Goal: Contribute content

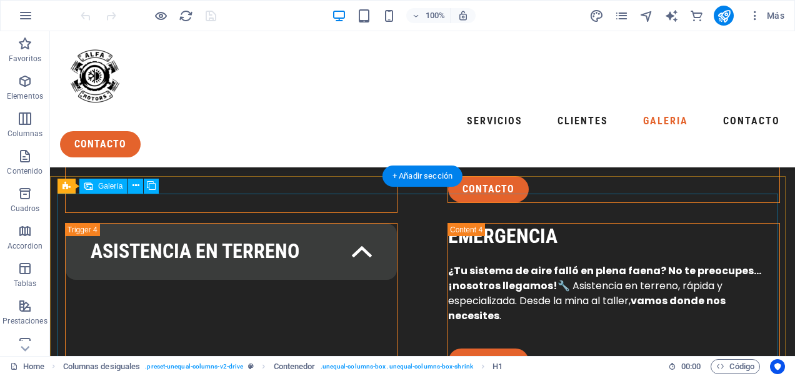
scroll to position [2660, 0]
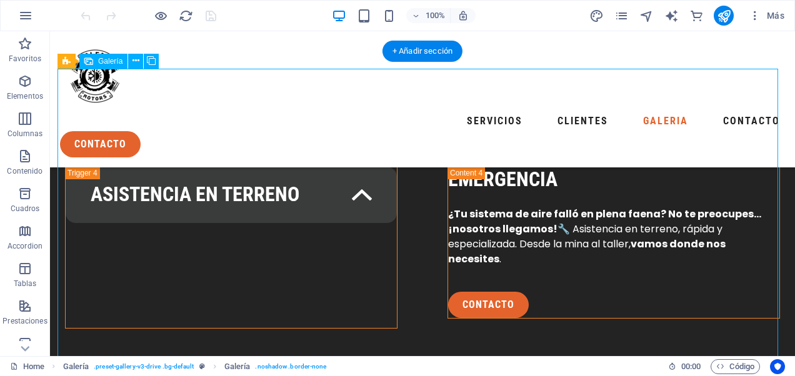
select select "4"
select select "px"
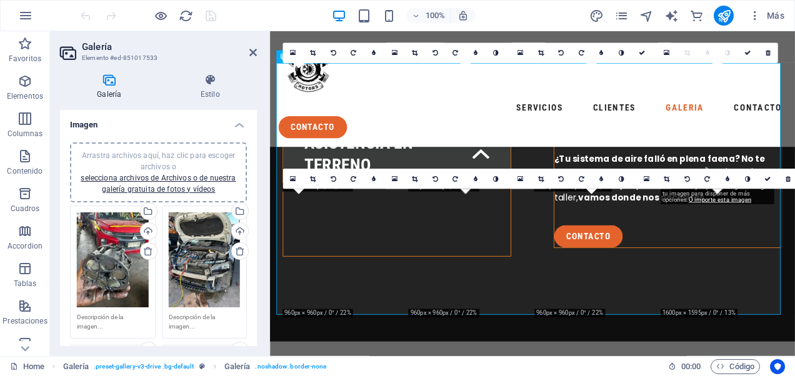
scroll to position [2961, 0]
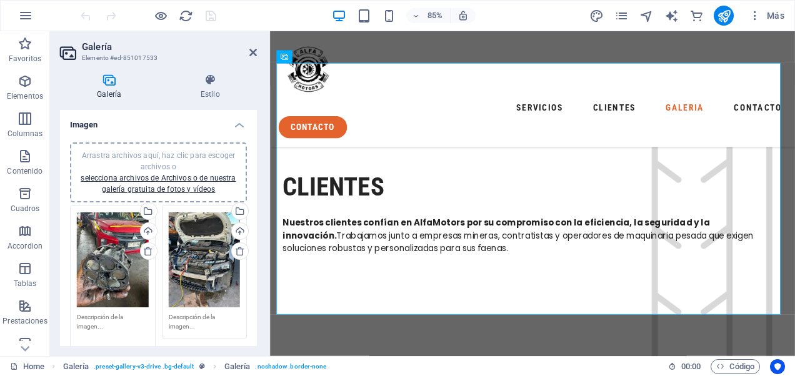
click at [105, 322] on textarea at bounding box center [113, 326] width 72 height 28
drag, startPoint x: 131, startPoint y: 315, endPoint x: 65, endPoint y: 315, distance: 66.2
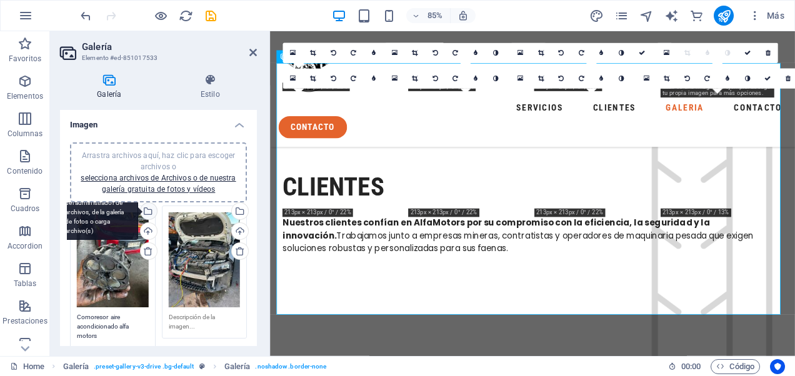
click at [146, 212] on div "Selecciona archivos del administrador de archivos, de la galería de fotos o car…" at bounding box center [147, 212] width 19 height 19
type textarea "Comoresor aire acondicionado alfa motors"
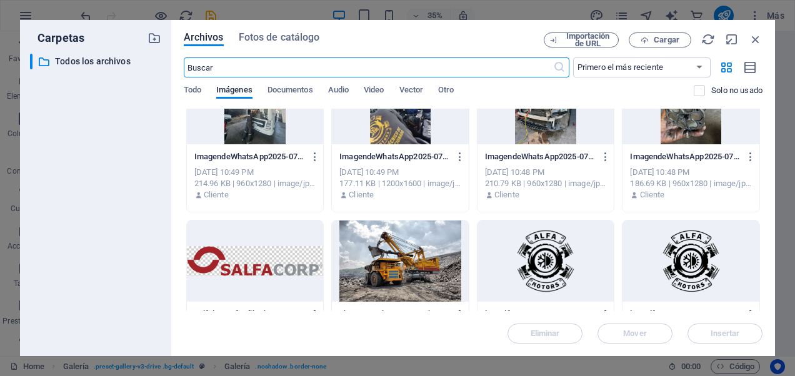
scroll to position [500, 0]
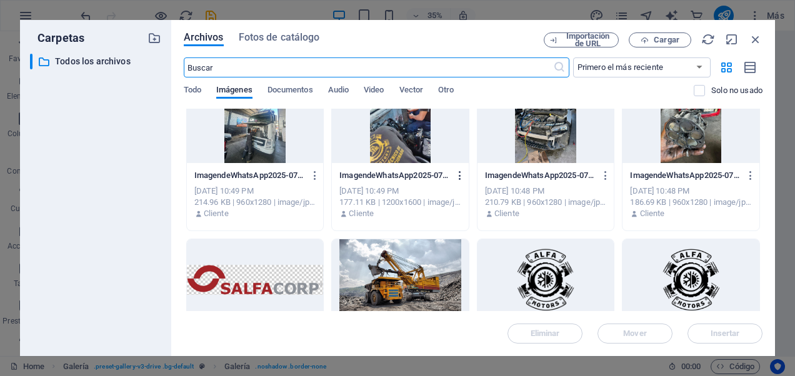
click at [460, 175] on icon "button" at bounding box center [460, 175] width 12 height 11
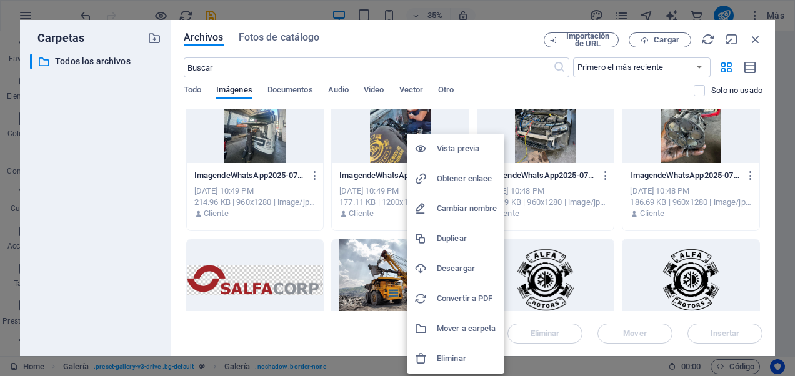
click at [452, 210] on h6 "Cambiar nombre" at bounding box center [467, 208] width 60 height 15
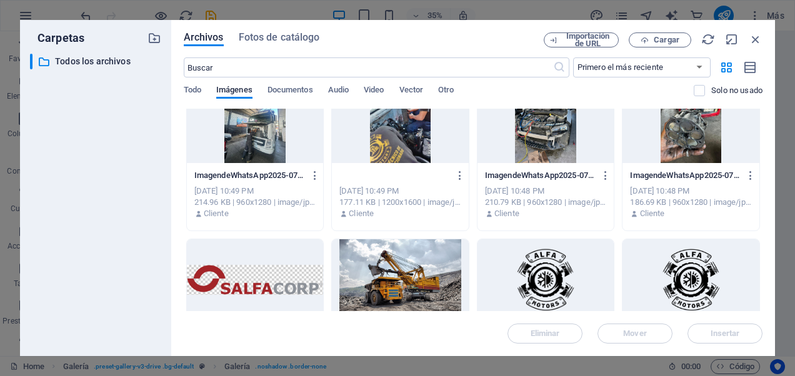
scroll to position [0, 4]
type input "alfa_motors_rancagua-mineria.jpg"
click at [453, 208] on div "Cliente" at bounding box center [400, 213] width 122 height 11
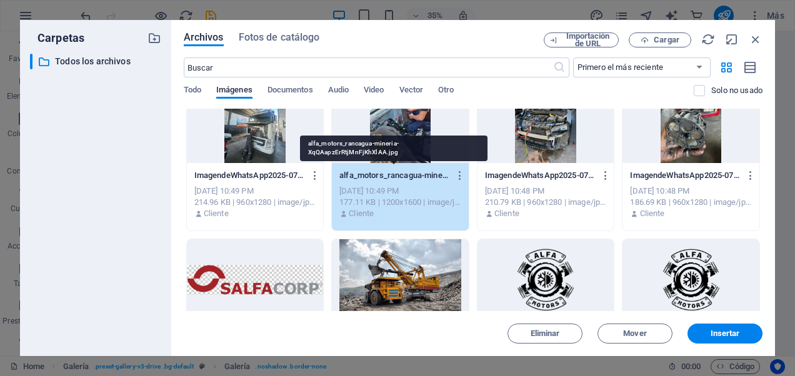
click at [435, 174] on p "alfa_motors_rancagua-mineria-XqQAapzErRtjMnFjKhXlAA.jpg" at bounding box center [394, 175] width 110 height 11
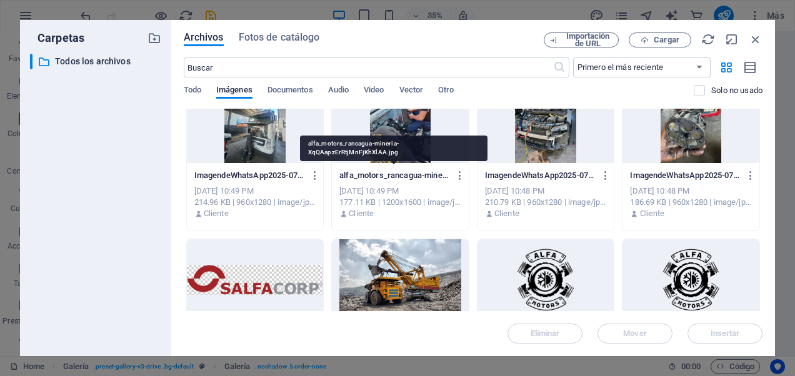
click at [435, 174] on p "alfa_motors_rancagua-mineria-XqQAapzErRtjMnFjKhXlAA.jpg" at bounding box center [394, 175] width 110 height 11
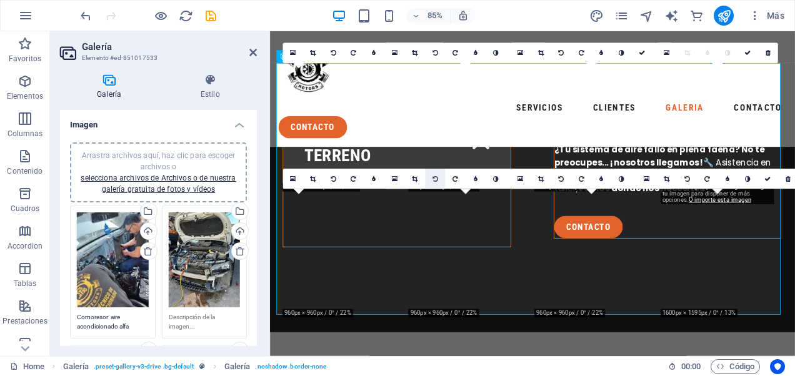
scroll to position [2961, 0]
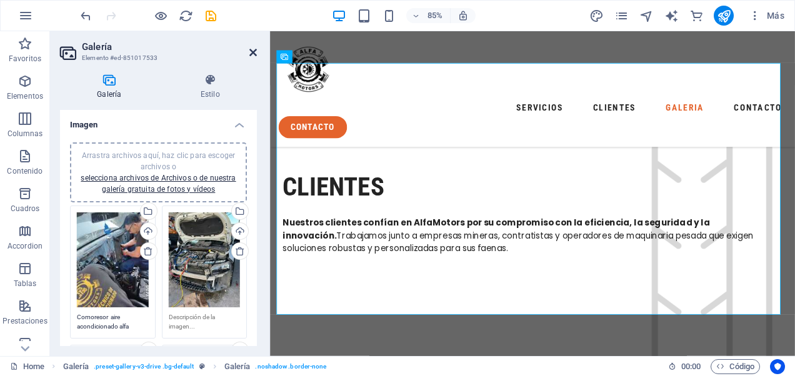
click at [255, 52] on icon at bounding box center [252, 52] width 7 height 10
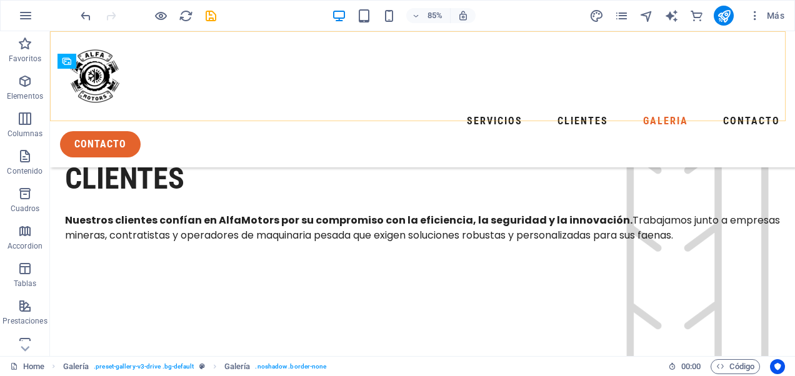
scroll to position [2660, 0]
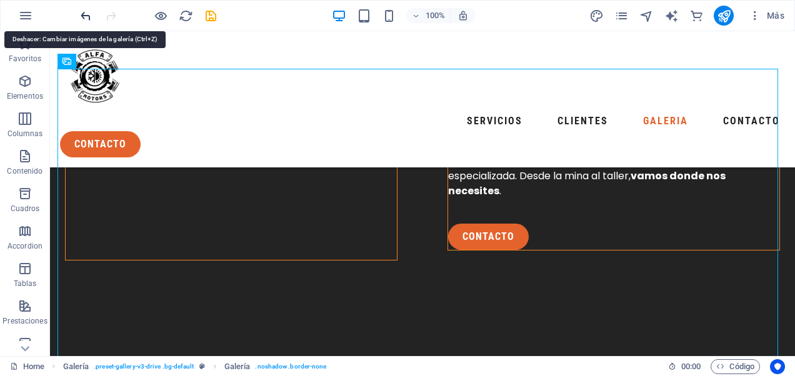
click at [90, 14] on icon "undo" at bounding box center [86, 16] width 14 height 14
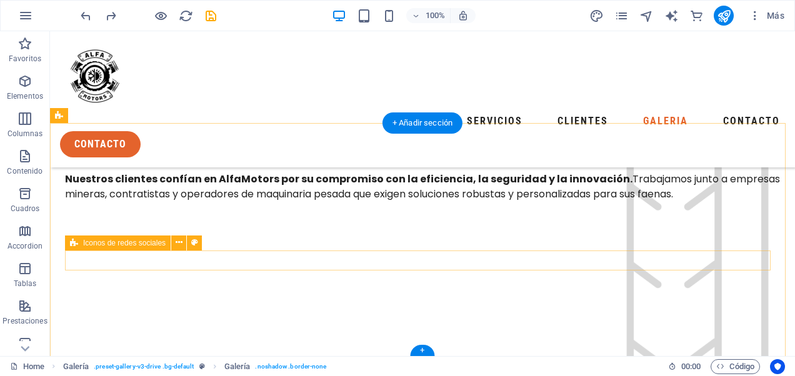
scroll to position [3058, 0]
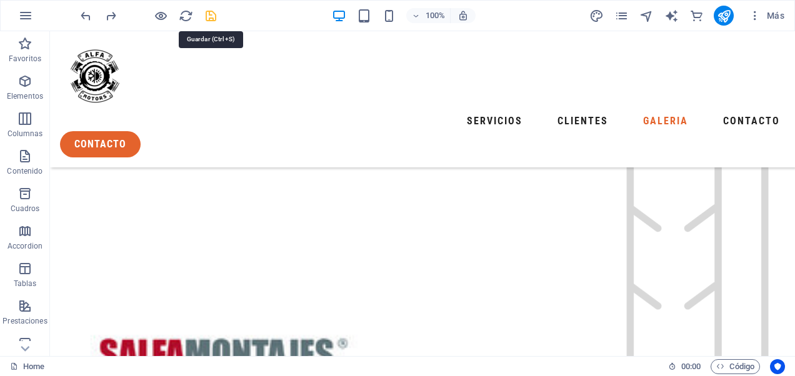
click at [212, 21] on icon "save" at bounding box center [211, 16] width 14 height 14
click at [0, 0] on icon "publish" at bounding box center [0, 0] width 0 height 0
